Goal: Task Accomplishment & Management: Use online tool/utility

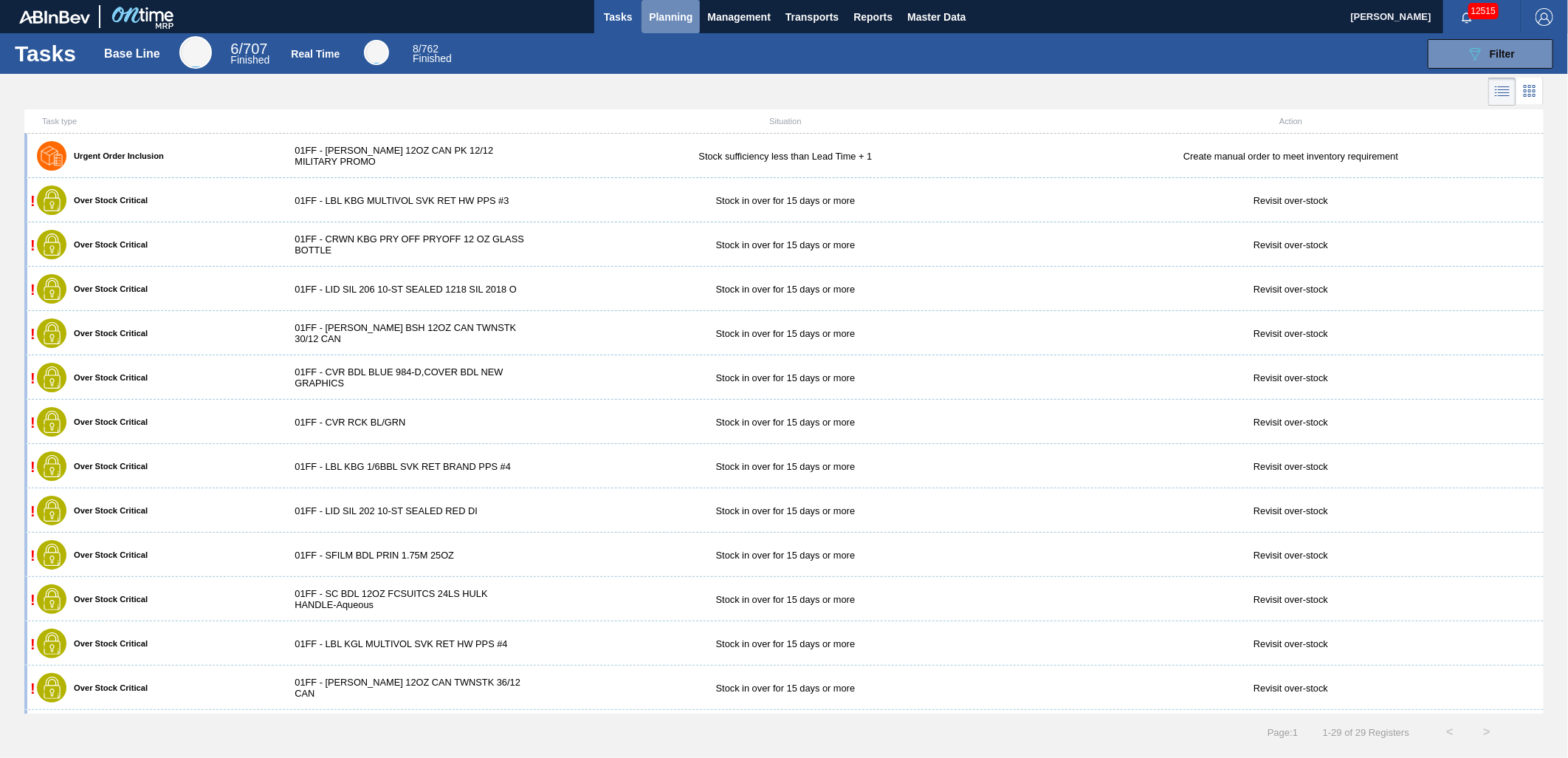
click at [673, 13] on span "Planning" at bounding box center [670, 16] width 43 height 17
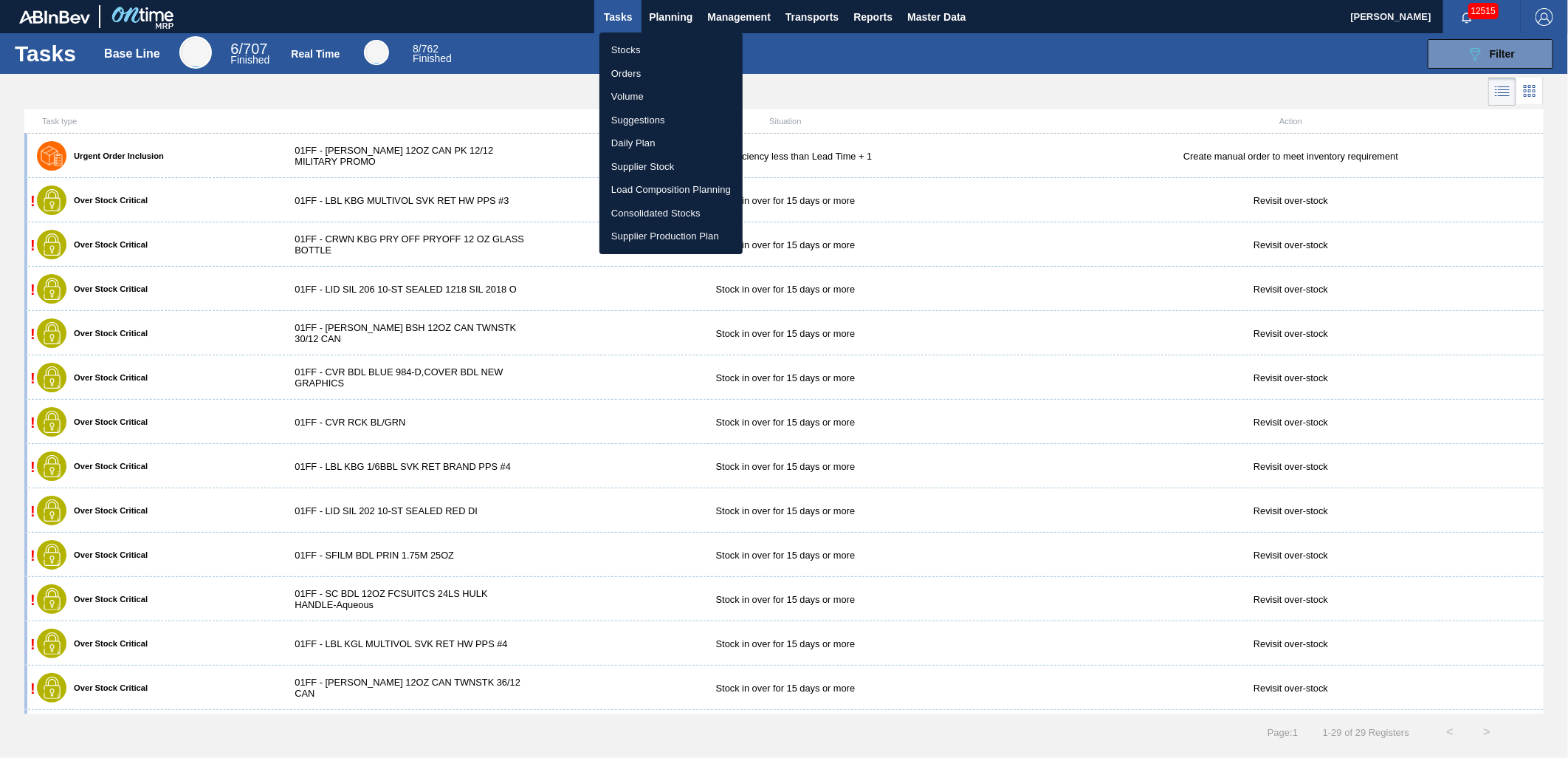
click at [651, 190] on li "Load Composition Planning" at bounding box center [671, 190] width 144 height 23
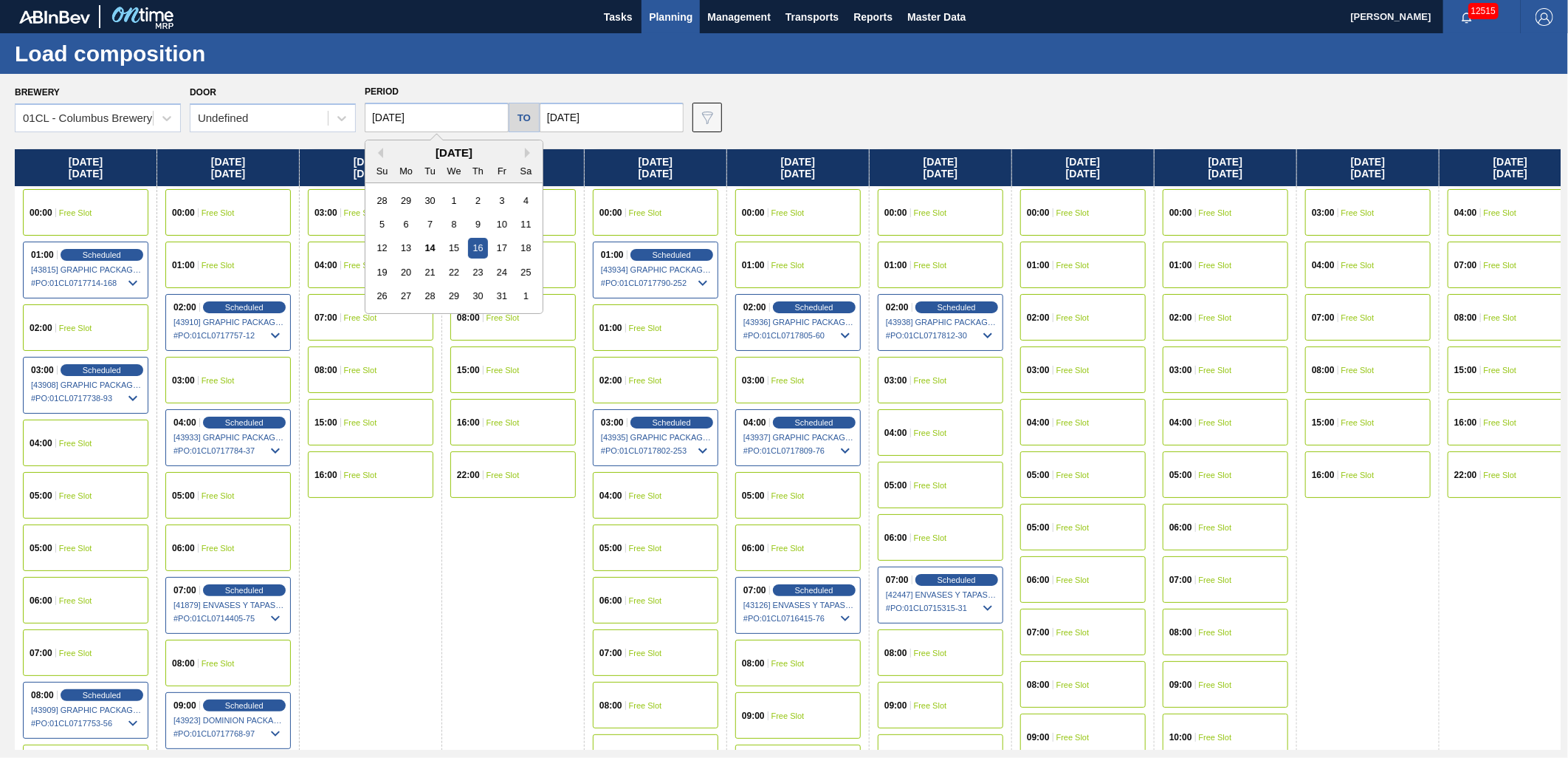
click at [442, 108] on input "[DATE]" at bounding box center [437, 118] width 144 height 29
click at [424, 253] on div "14" at bounding box center [430, 247] width 20 height 20
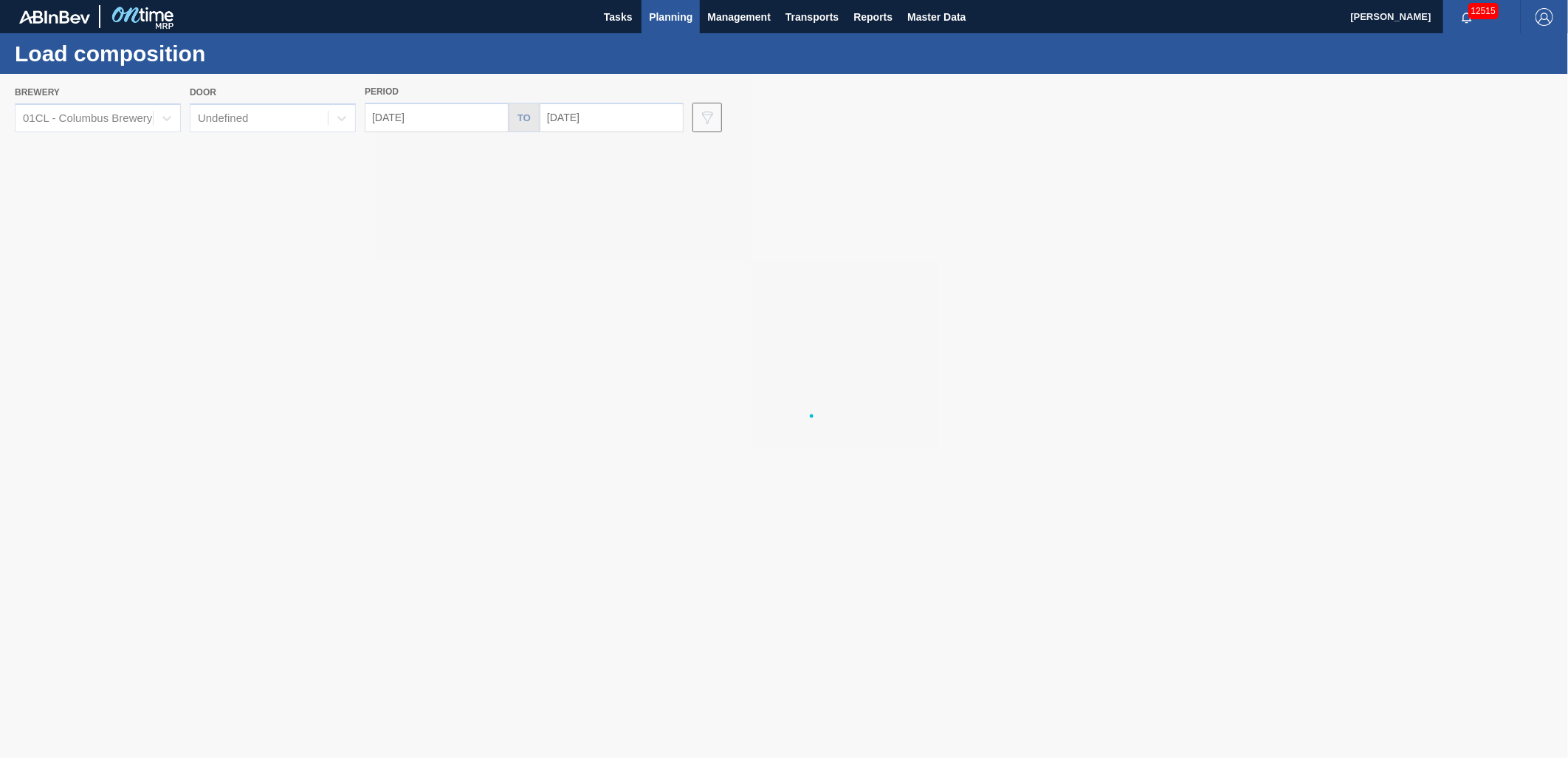
type input "[DATE]"
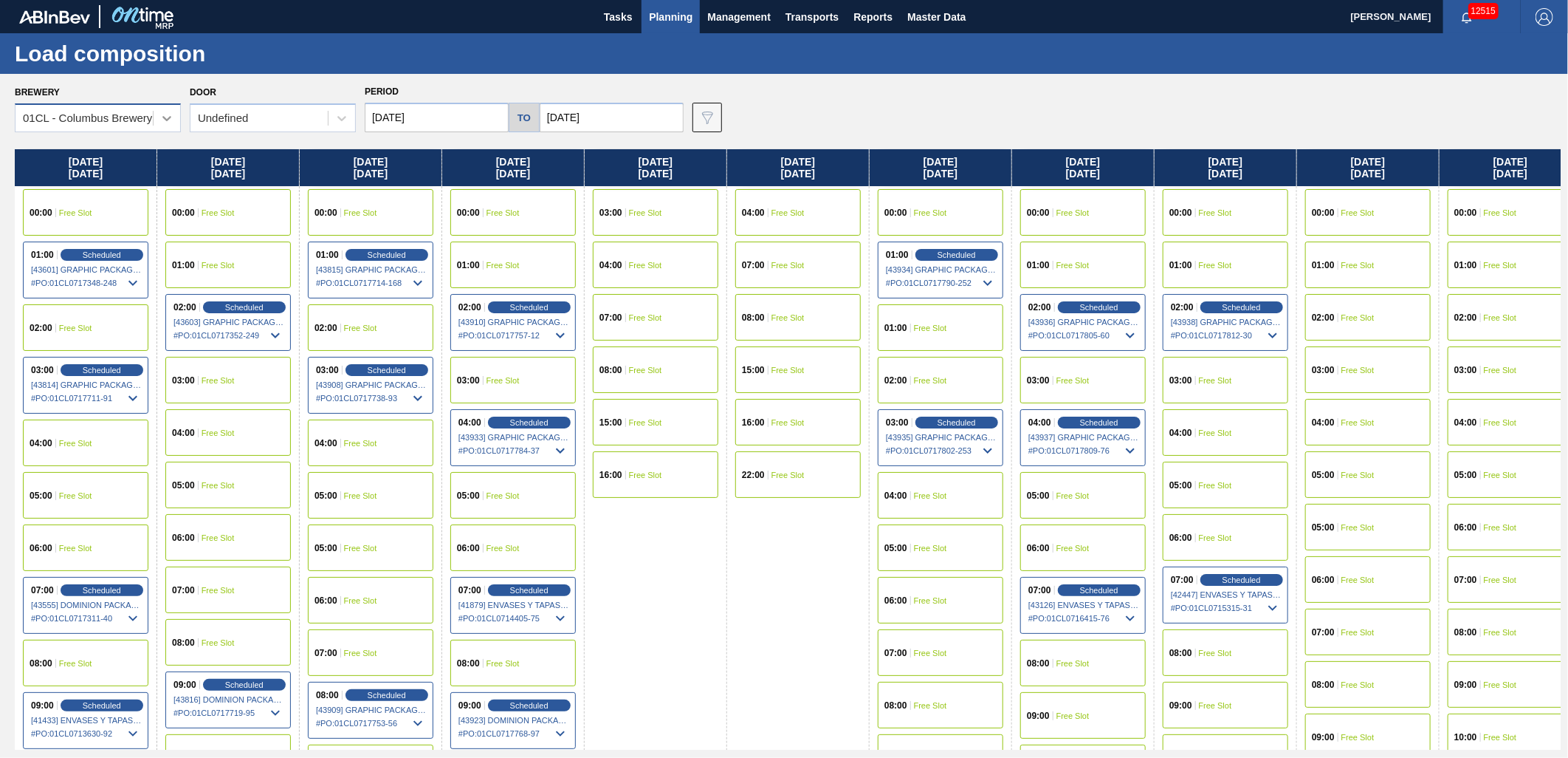
click at [167, 120] on icon at bounding box center [167, 119] width 9 height 5
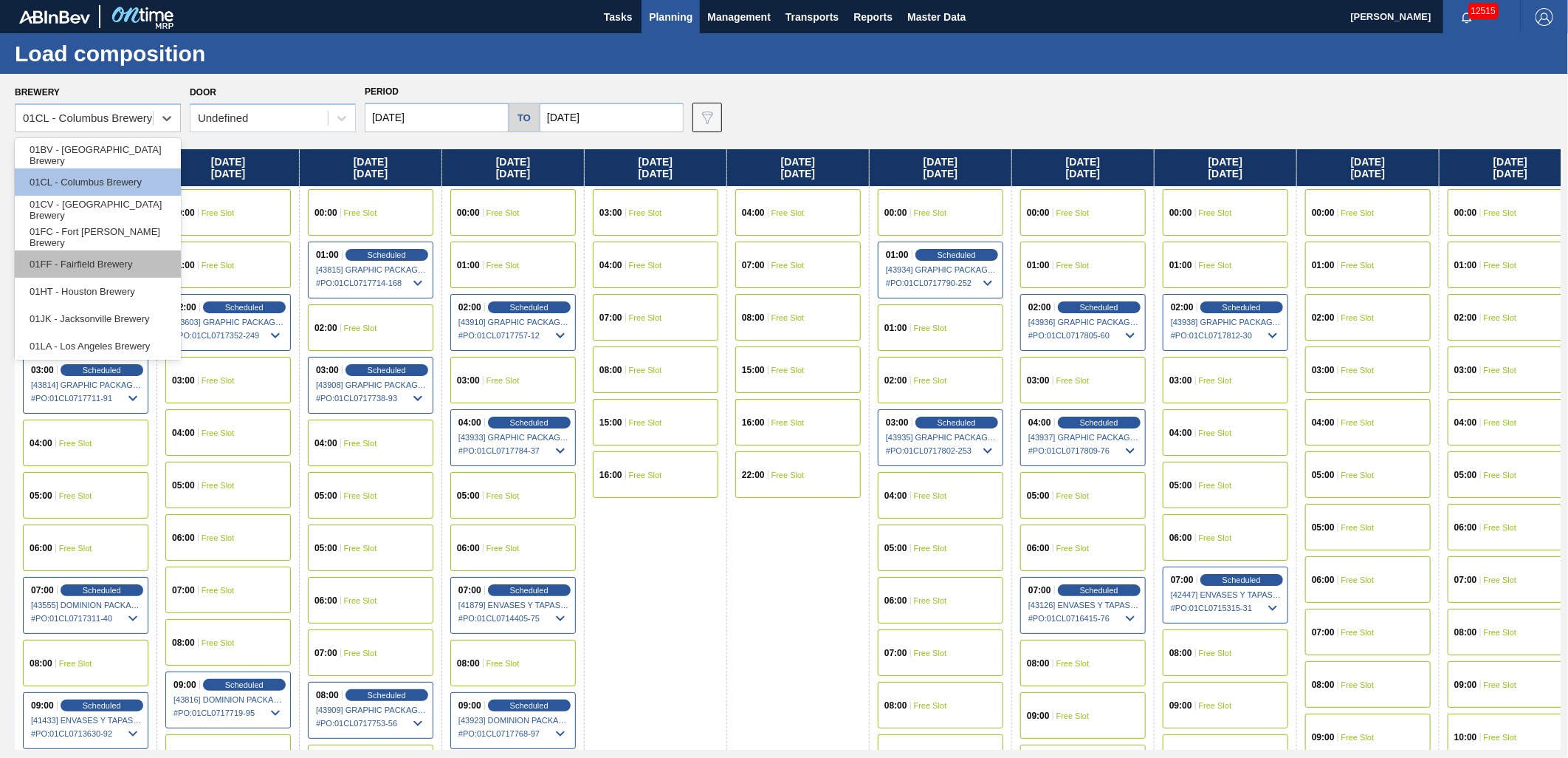
click at [93, 254] on div "01FF - Fairfield Brewery" at bounding box center [98, 264] width 166 height 28
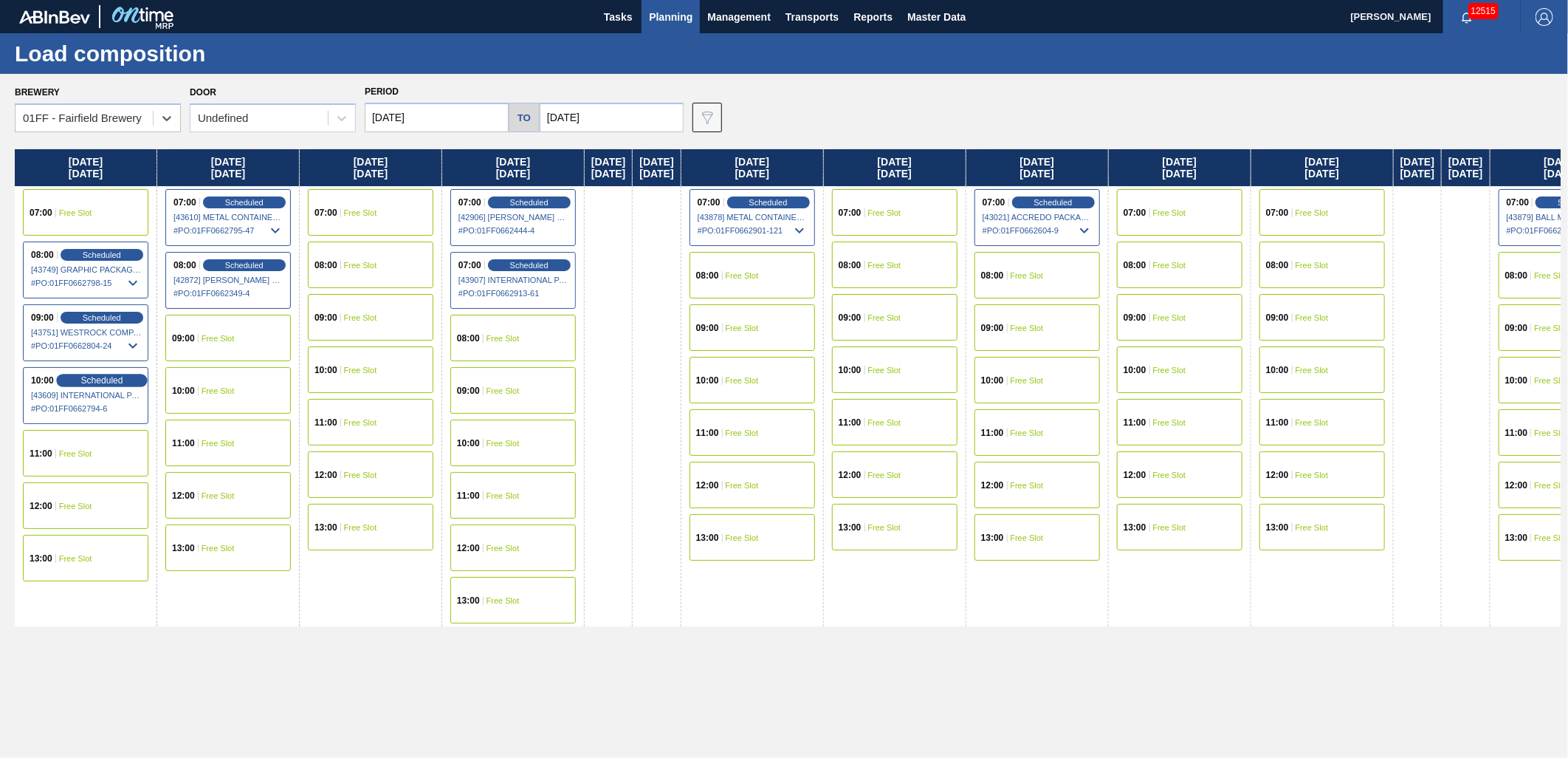
click at [116, 380] on span "Scheduled" at bounding box center [101, 380] width 42 height 10
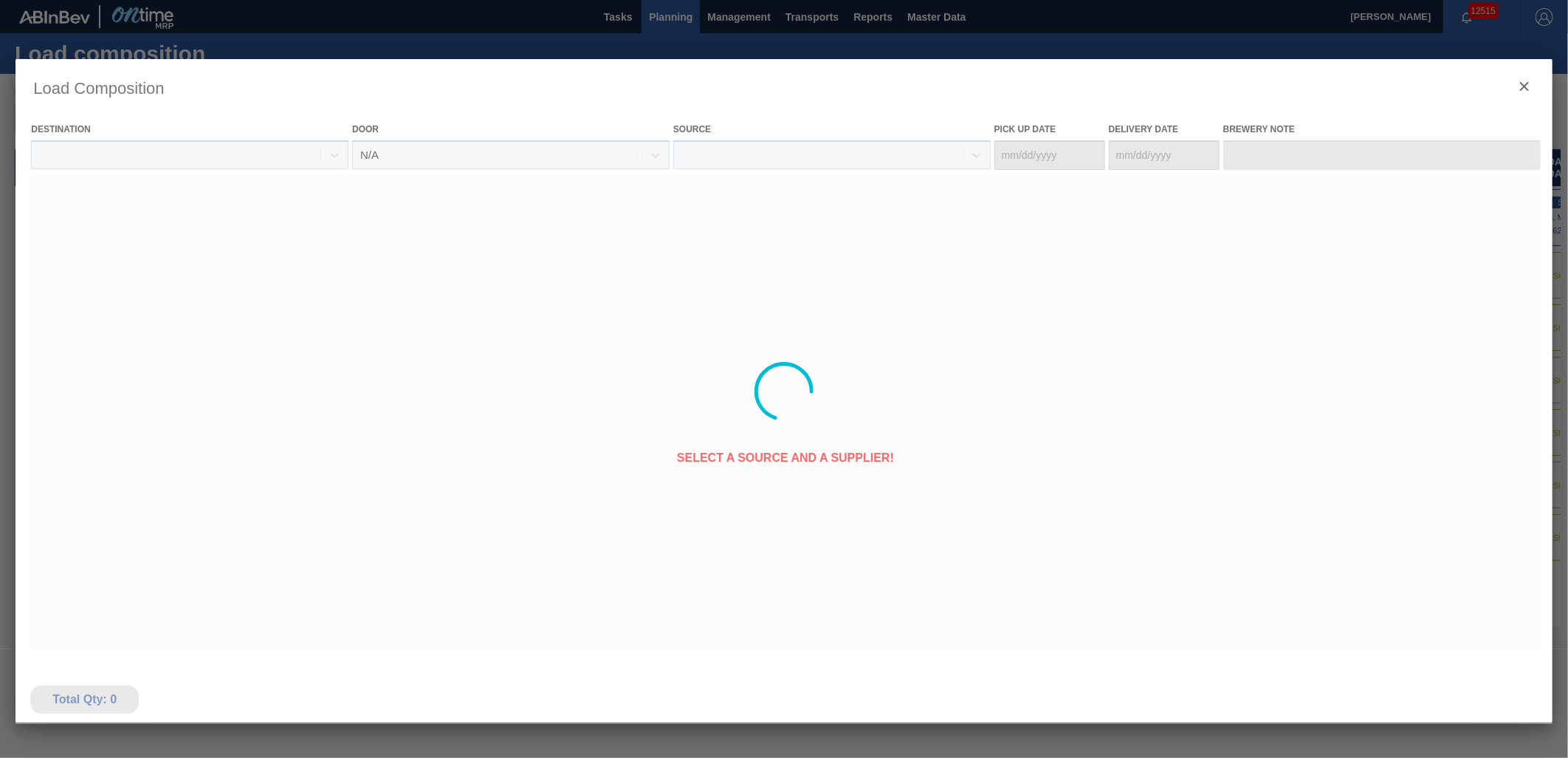
type Date "[DATE]"
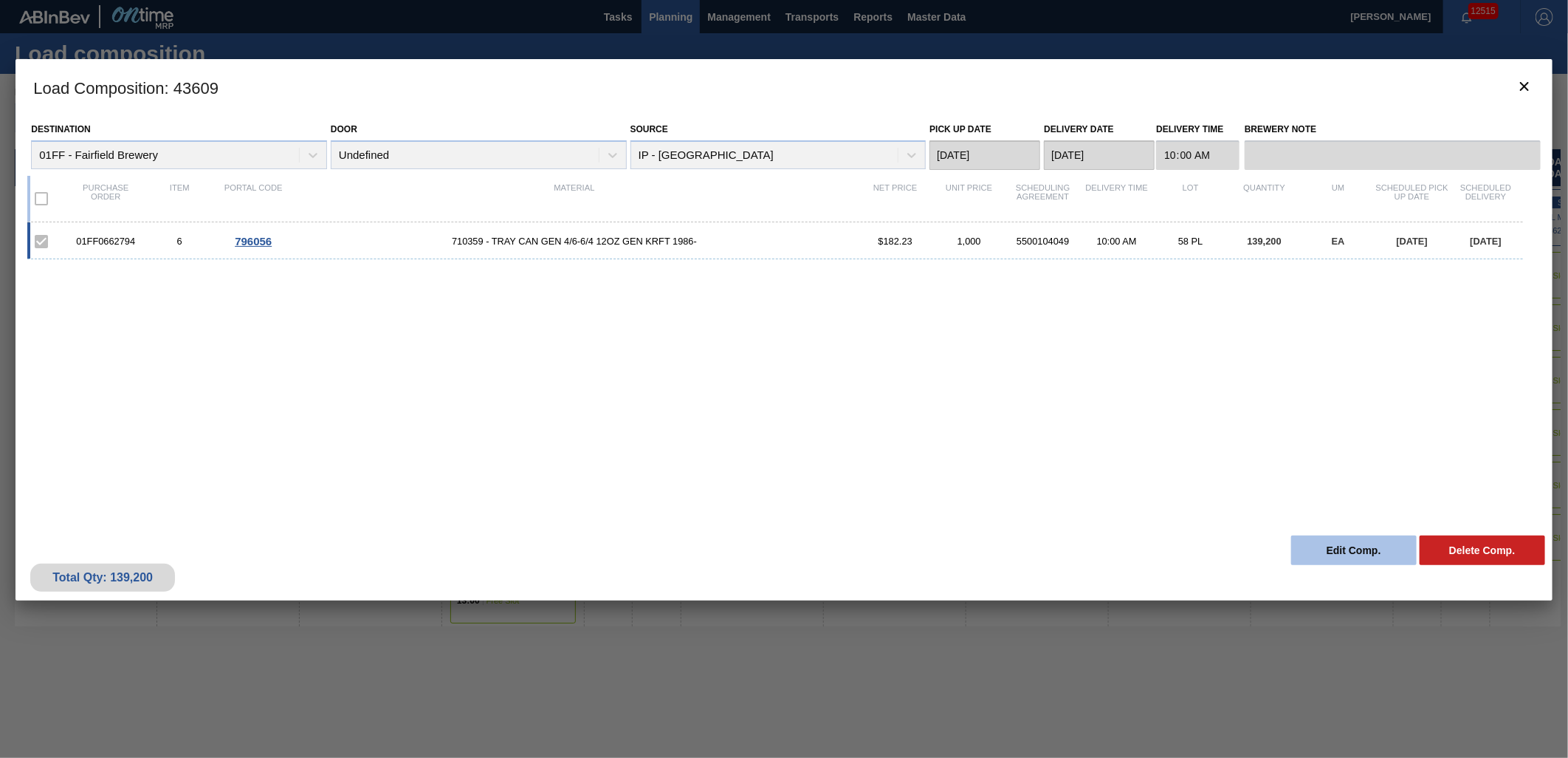
click at [1323, 554] on button "Edit Comp." at bounding box center [1354, 550] width 125 height 29
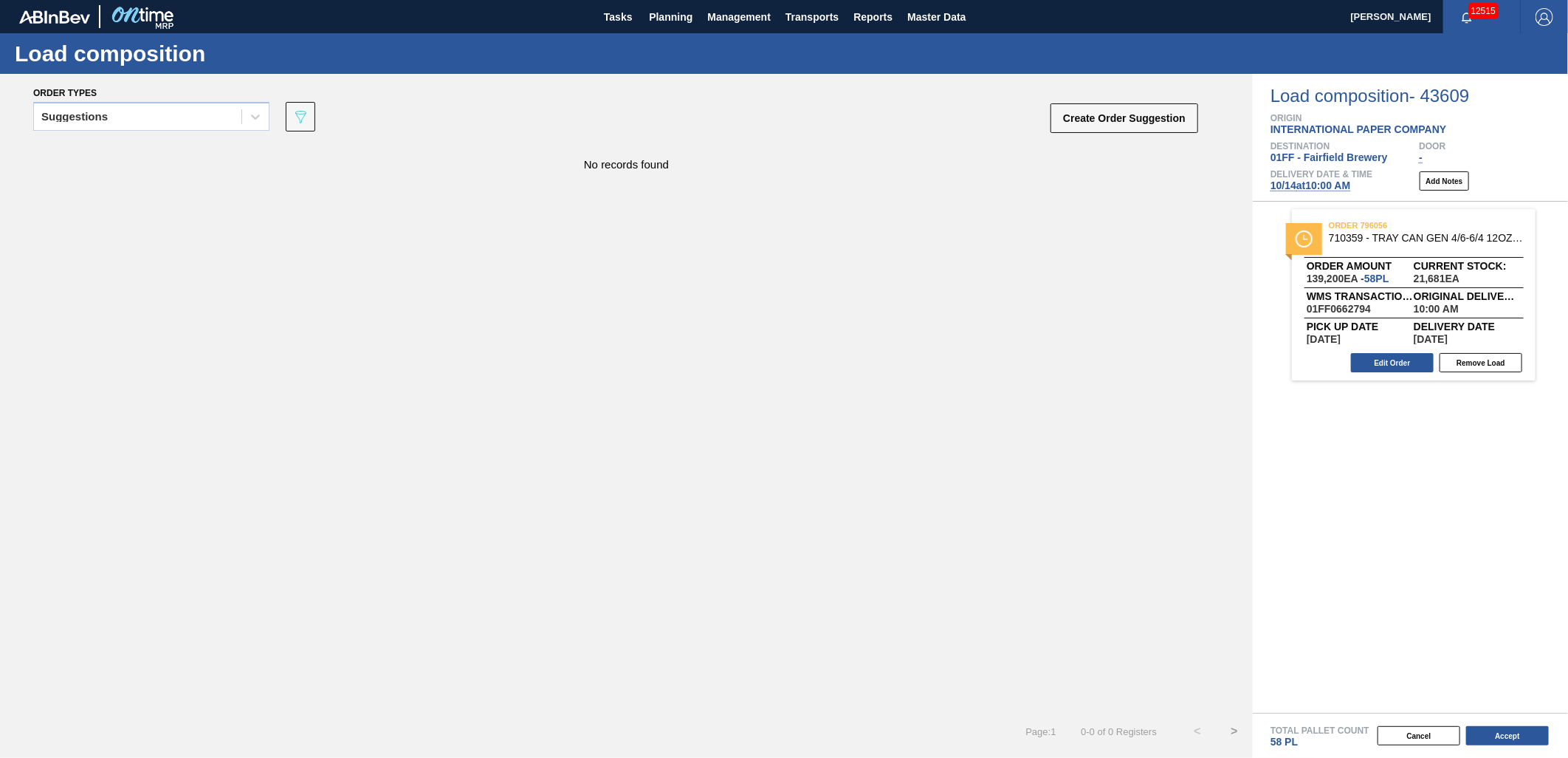
click at [1320, 184] on span "[DATE] 10:00 AM" at bounding box center [1310, 185] width 80 height 12
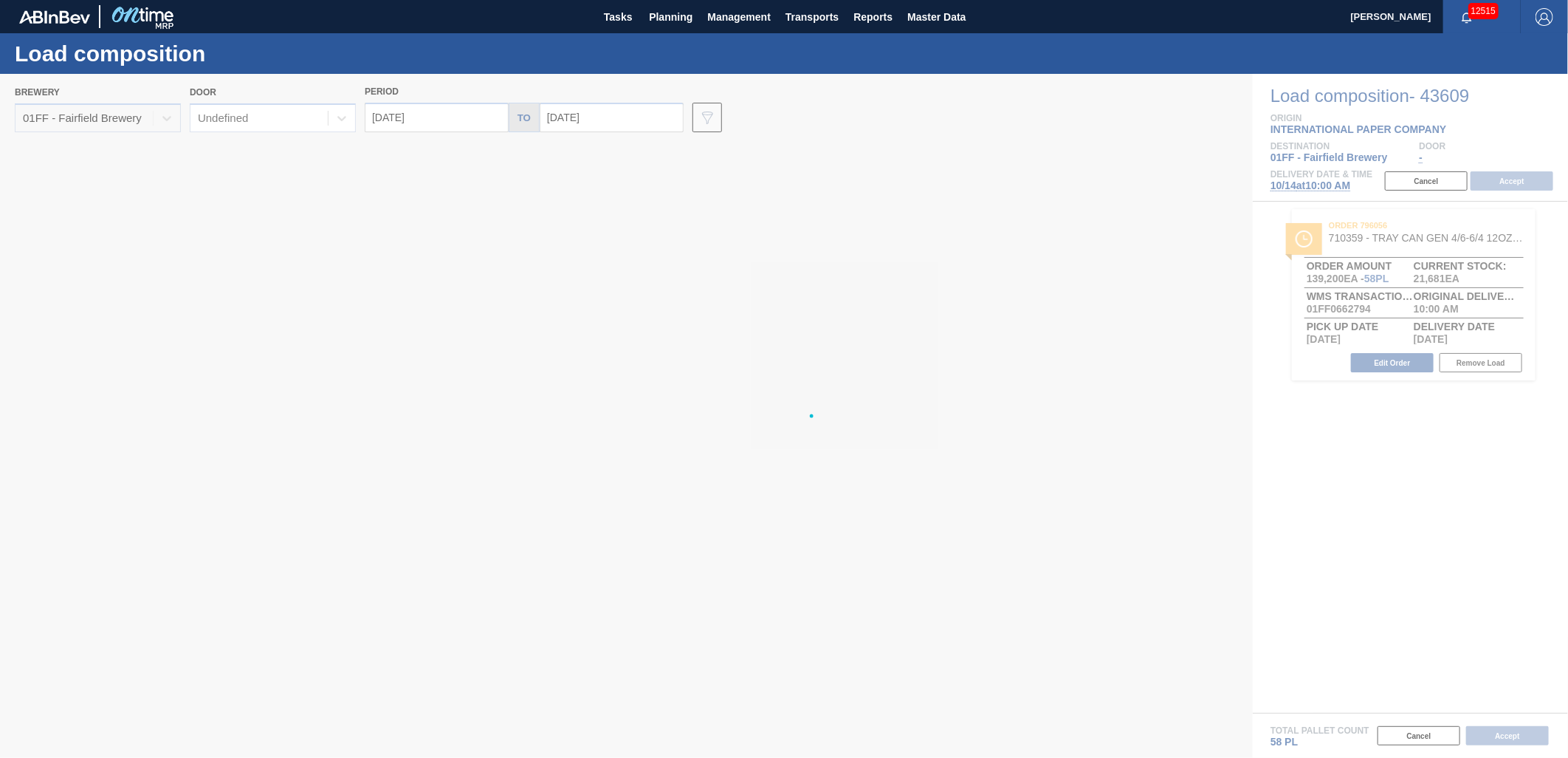
type input "[DATE]"
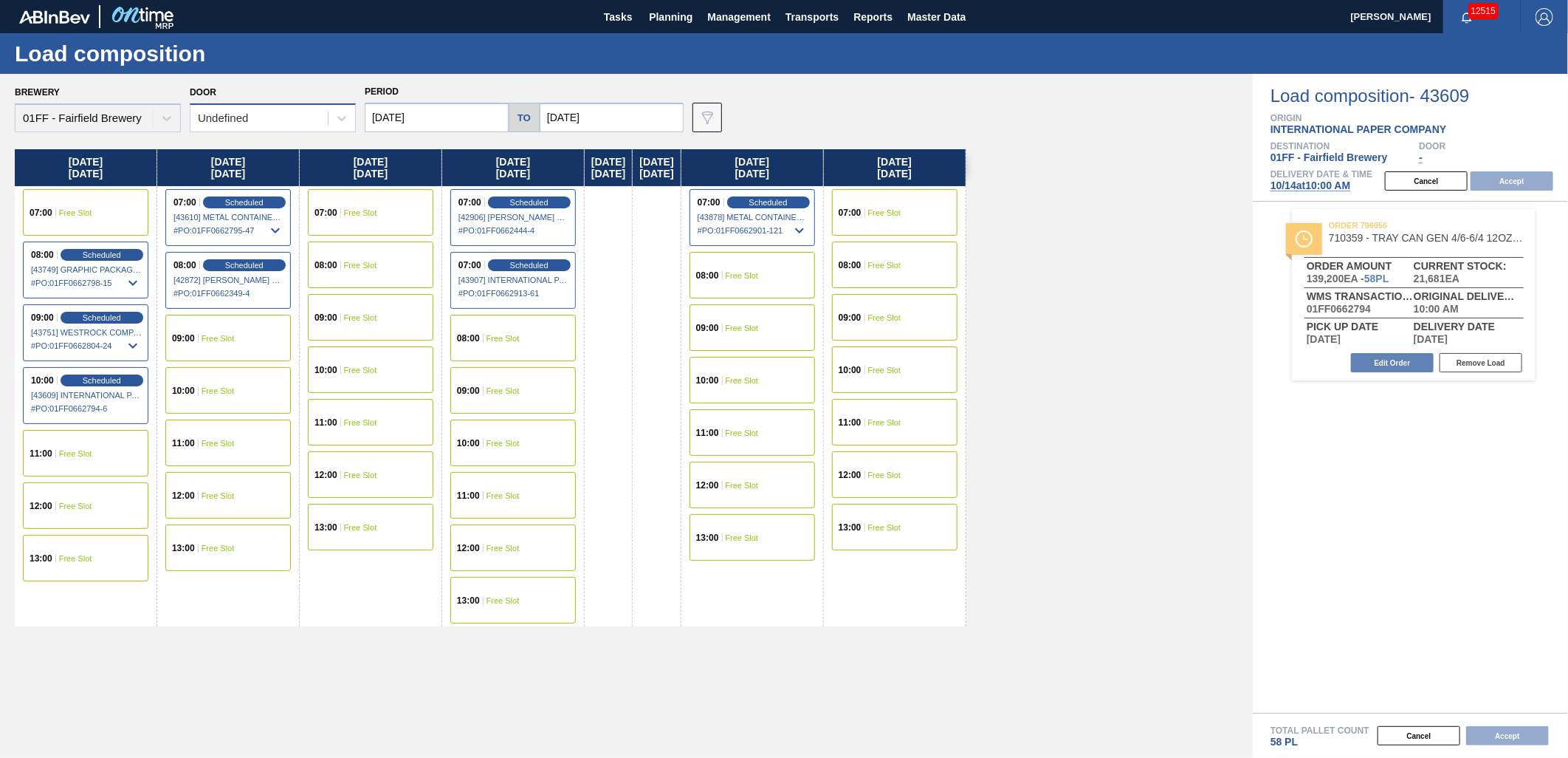
click at [309, 120] on div "Undefined" at bounding box center [259, 119] width 138 height 22
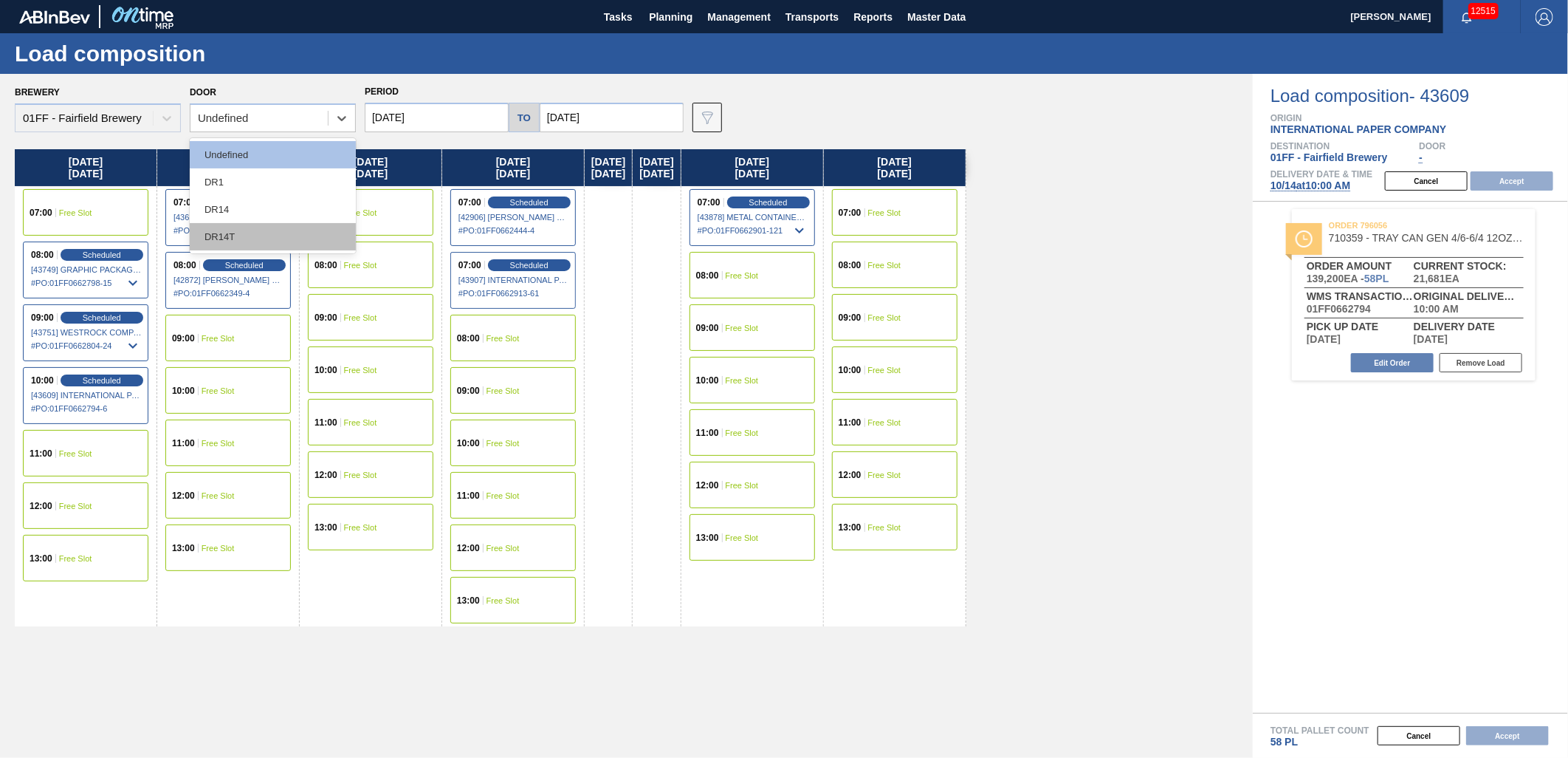
click at [259, 234] on div "DR14T" at bounding box center [272, 237] width 166 height 28
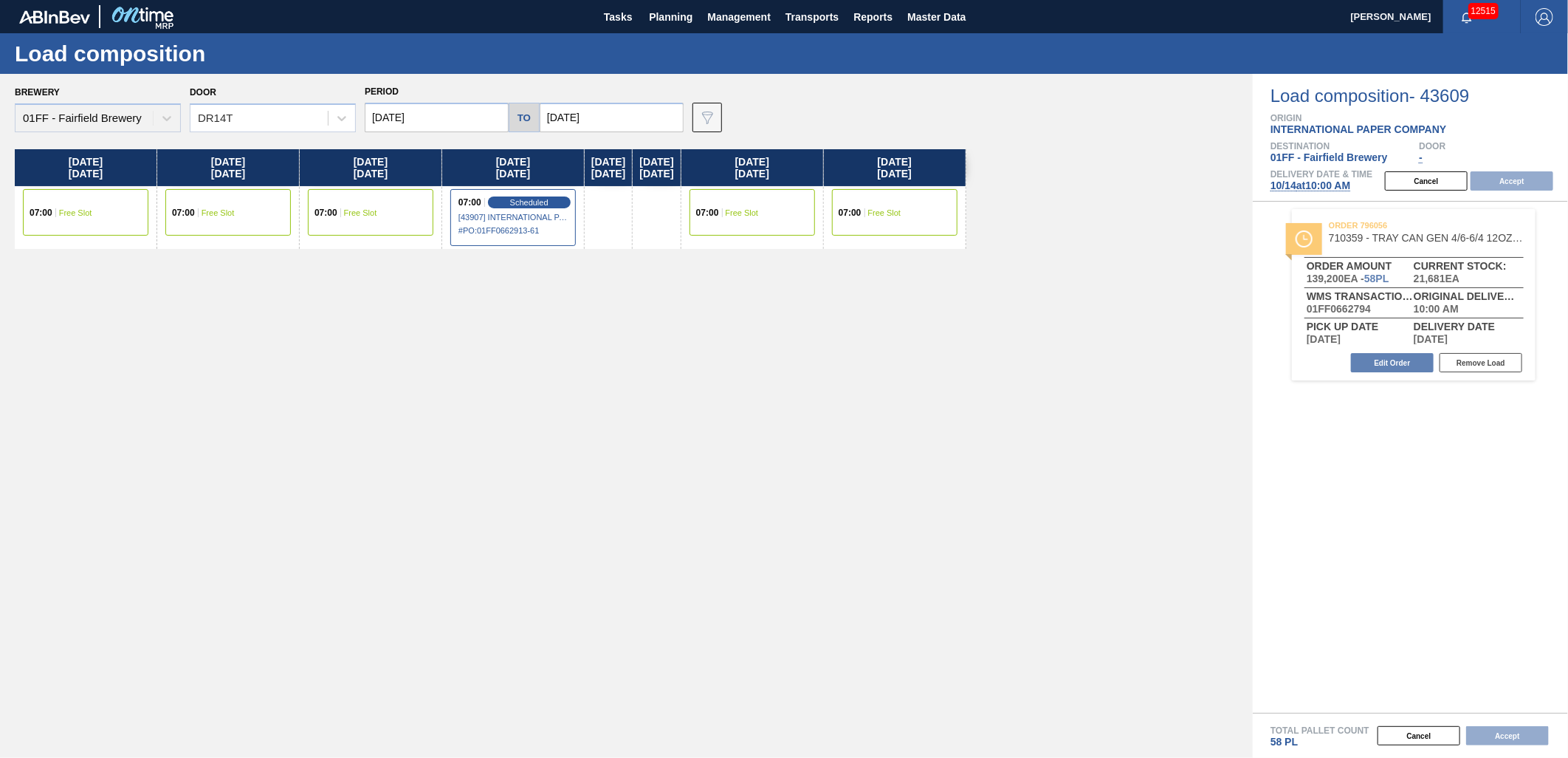
click at [244, 204] on div "07:00 Free Slot" at bounding box center [227, 213] width 125 height 47
click at [1411, 174] on button "Accept" at bounding box center [1513, 181] width 83 height 19
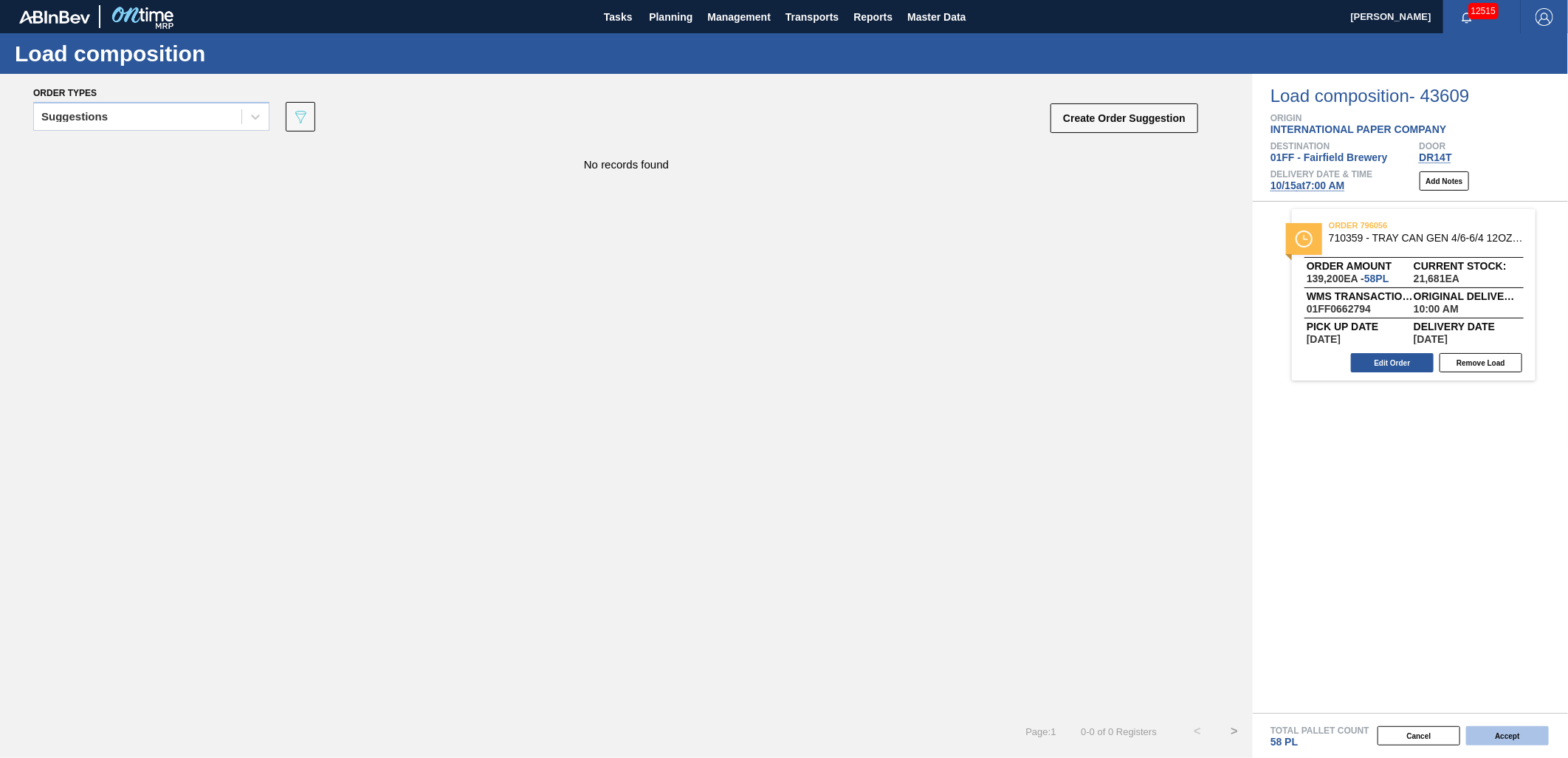
click at [1411, 682] on button "Accept" at bounding box center [1508, 736] width 83 height 19
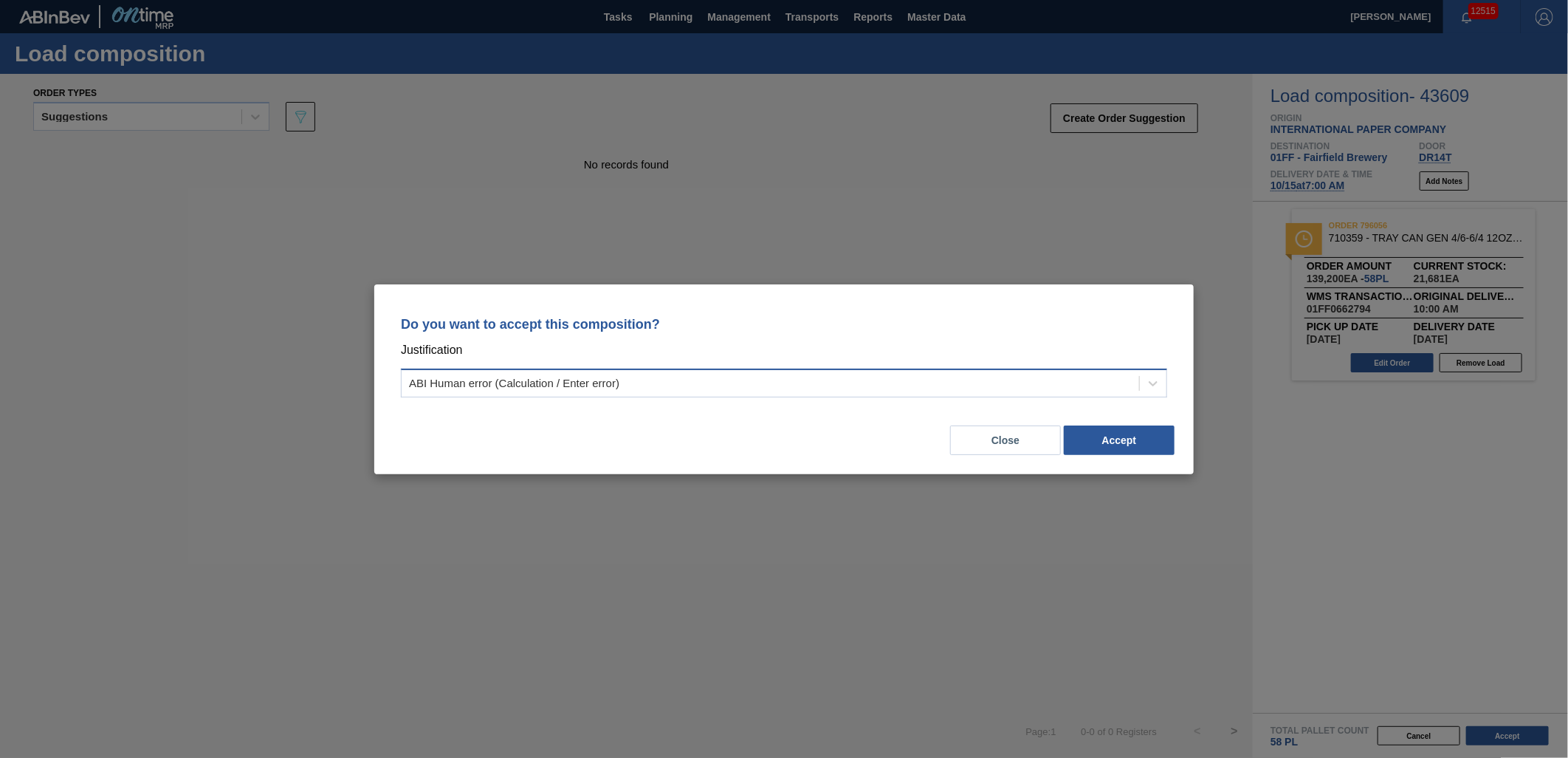
click at [877, 382] on div "ABI Human error (Calculation / Enter error)" at bounding box center [770, 382] width 738 height 22
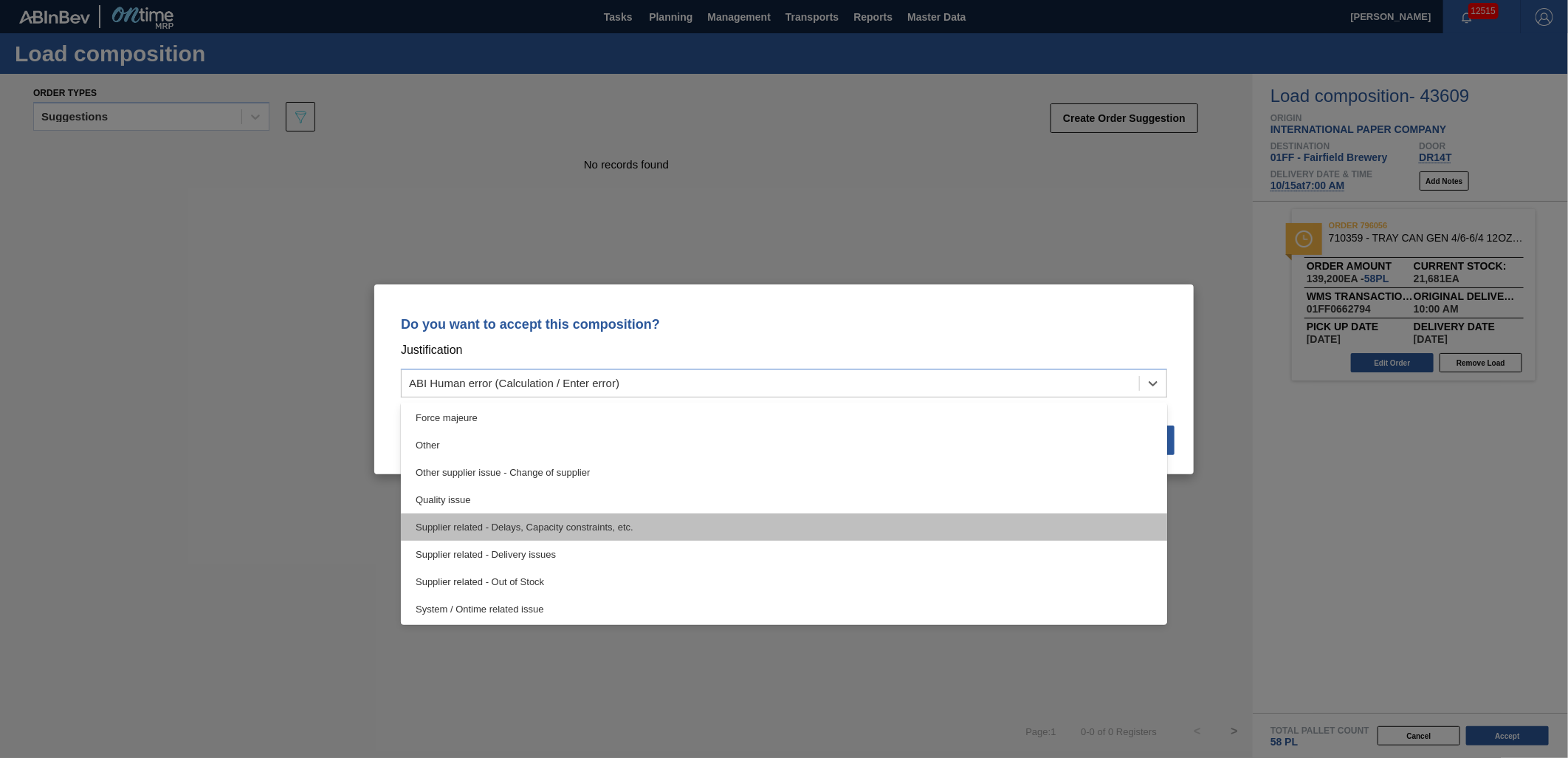
scroll to position [276, 0]
click at [835, 536] on div "Supplier related - Delays, Capacity constraints, etc." at bounding box center [784, 527] width 766 height 28
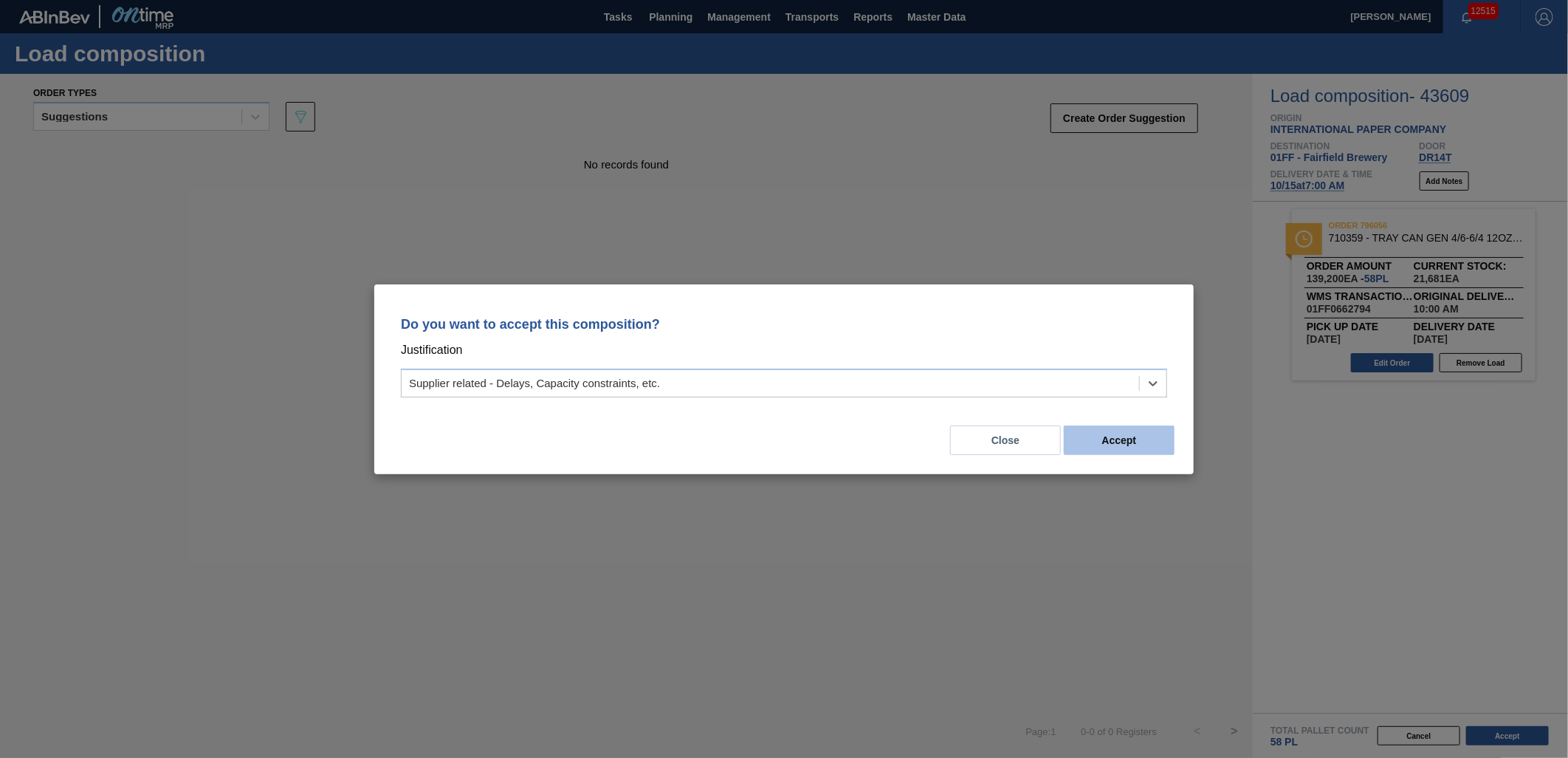
click at [1104, 439] on button "Accept" at bounding box center [1119, 440] width 111 height 29
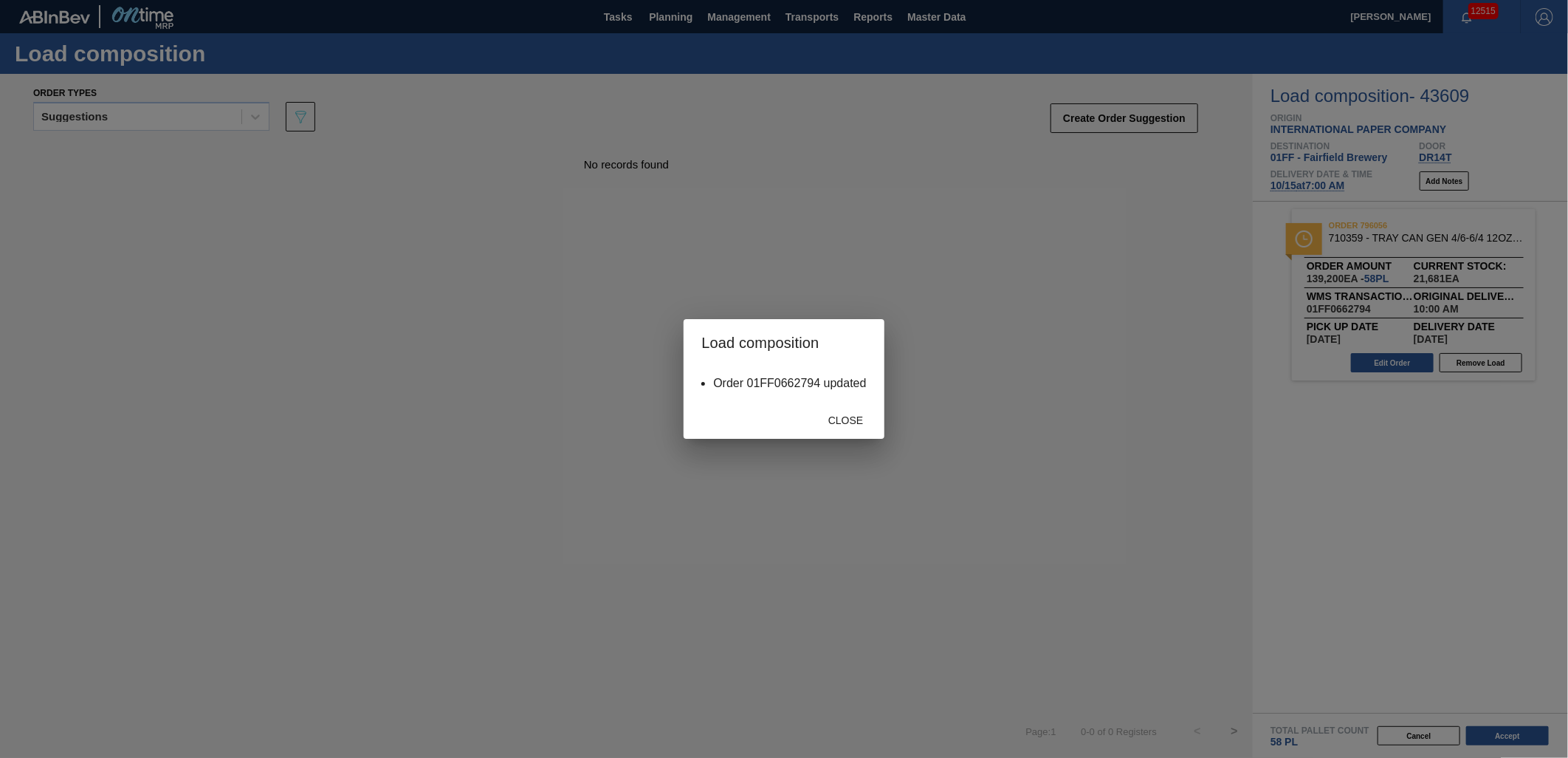
click at [856, 430] on div "Close" at bounding box center [846, 421] width 65 height 28
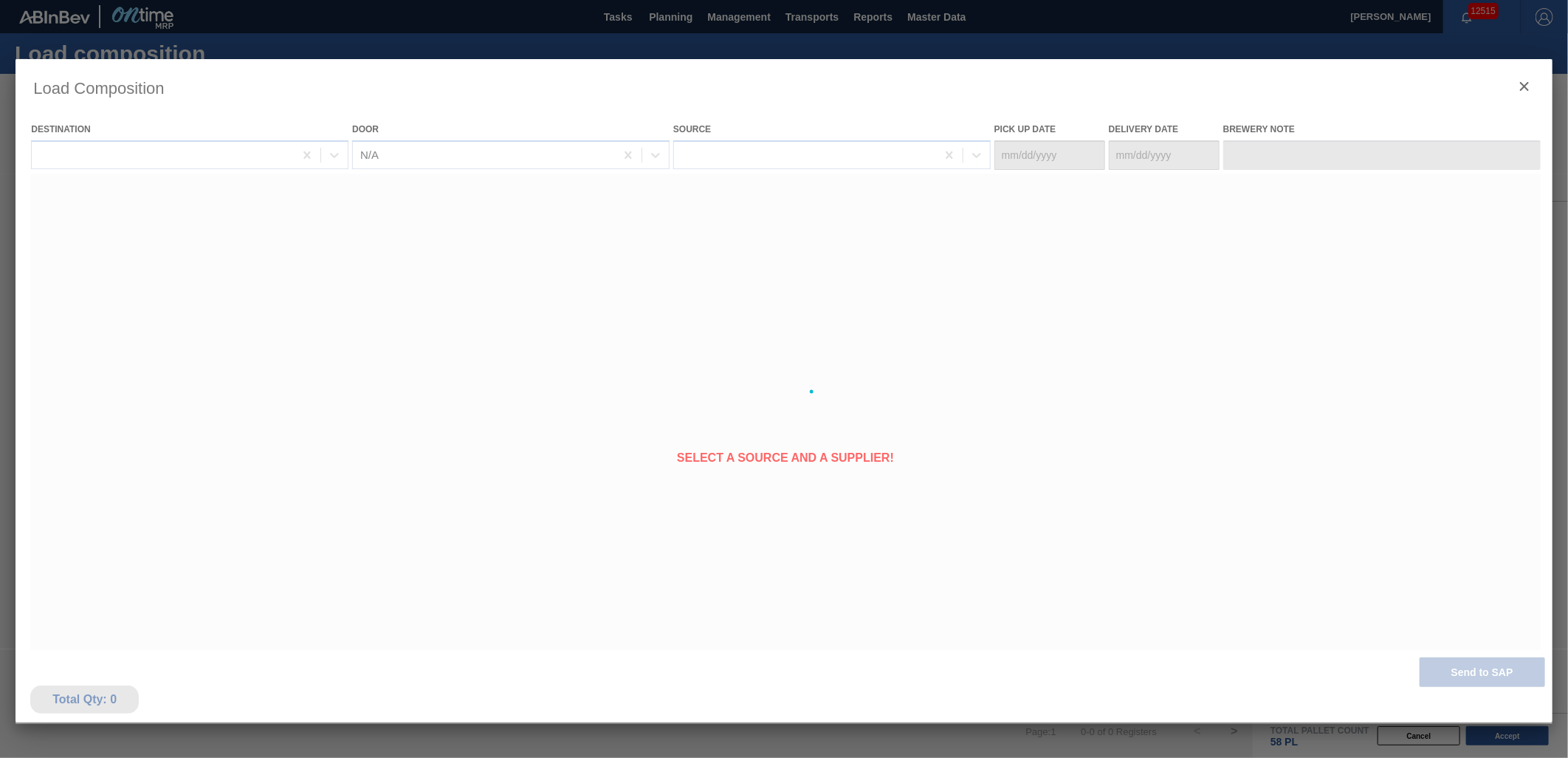
type Date "[DATE]"
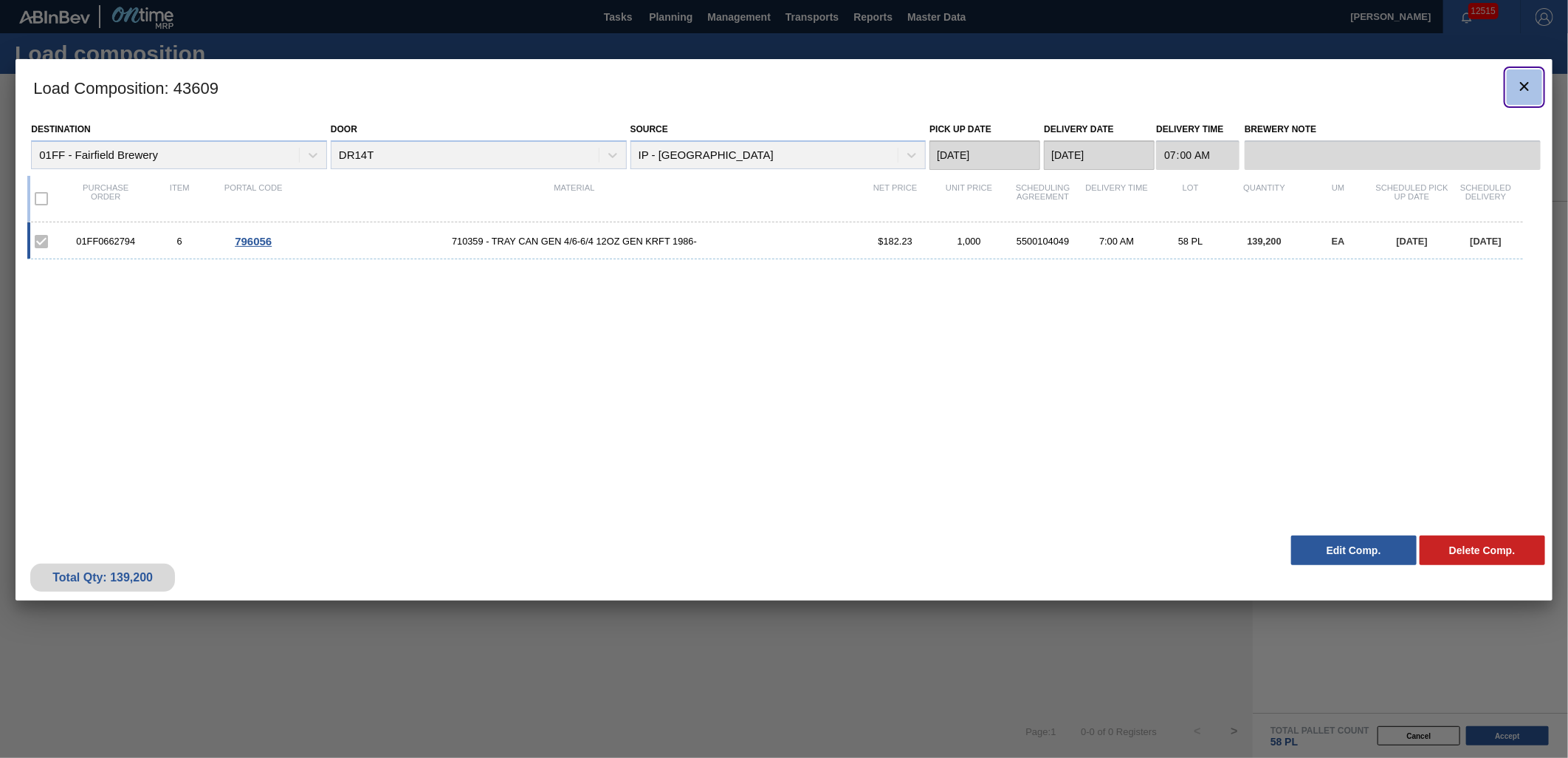
click at [1411, 87] on icon "botão de ícone" at bounding box center [1525, 87] width 17 height 17
